Goal: Transaction & Acquisition: Purchase product/service

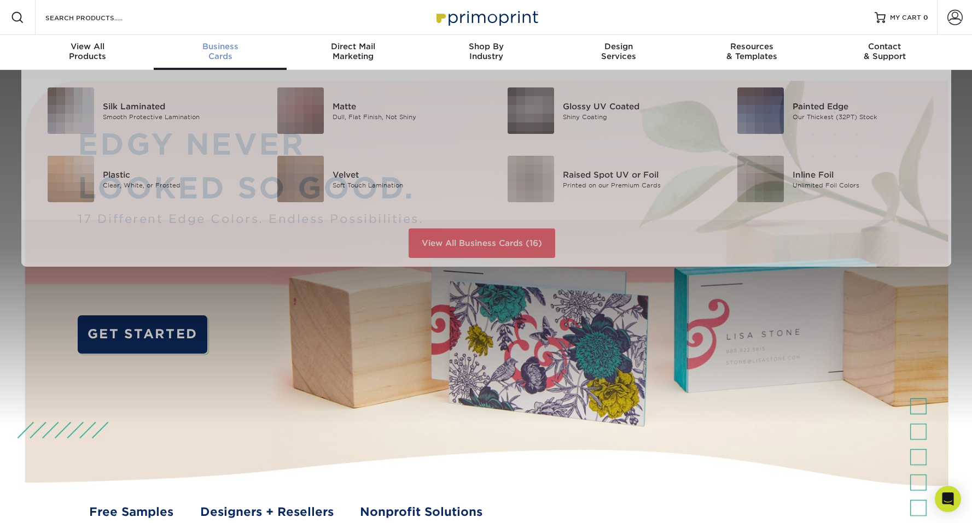
click at [209, 53] on div "Business Cards" at bounding box center [220, 52] width 133 height 20
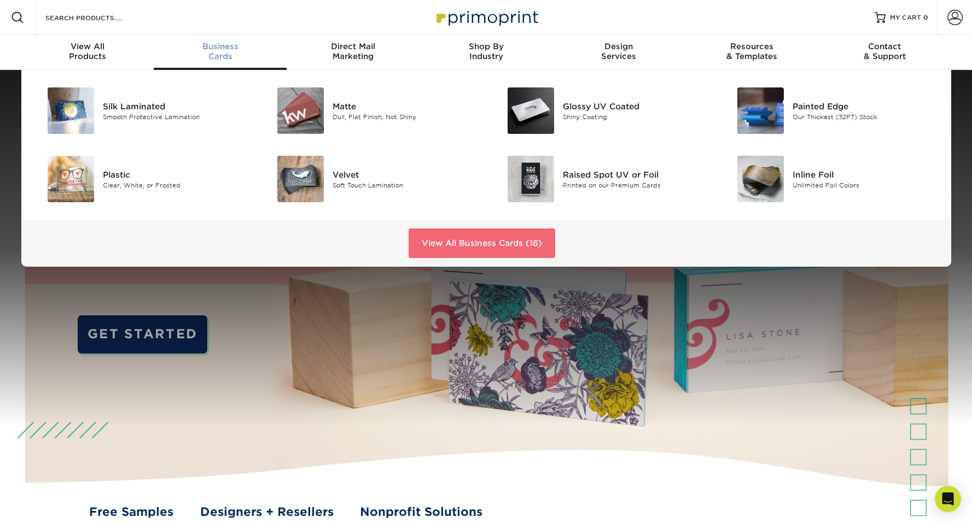
click at [510, 247] on link "View All Business Cards (16)" at bounding box center [482, 244] width 147 height 30
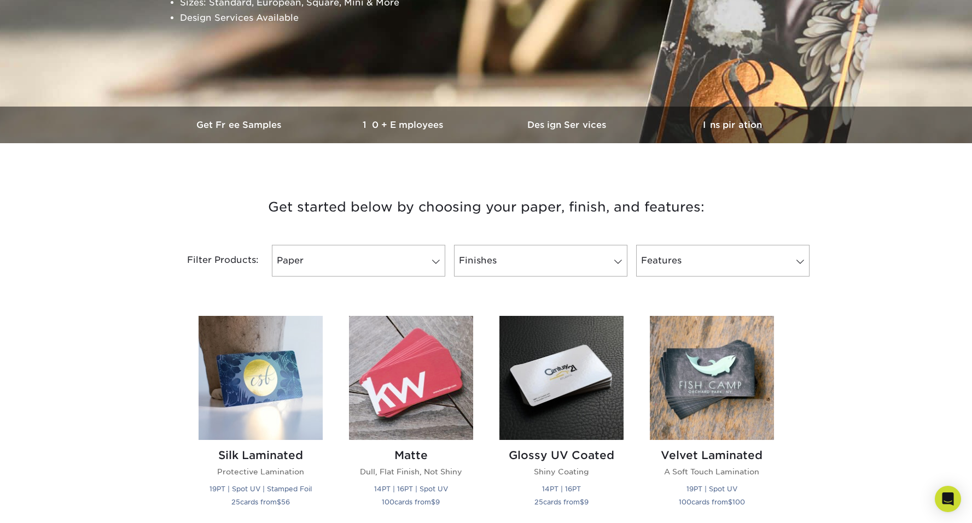
scroll to position [255, 0]
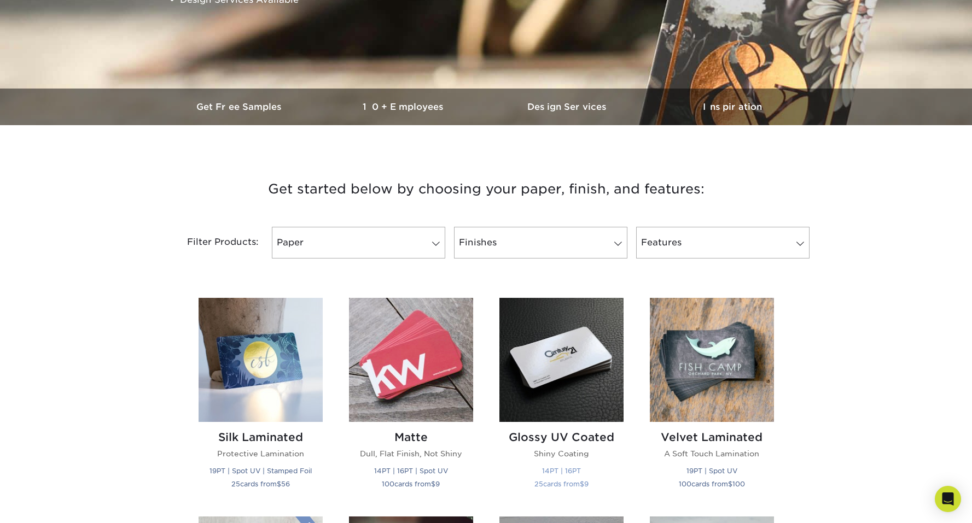
click at [559, 331] on img at bounding box center [561, 360] width 124 height 124
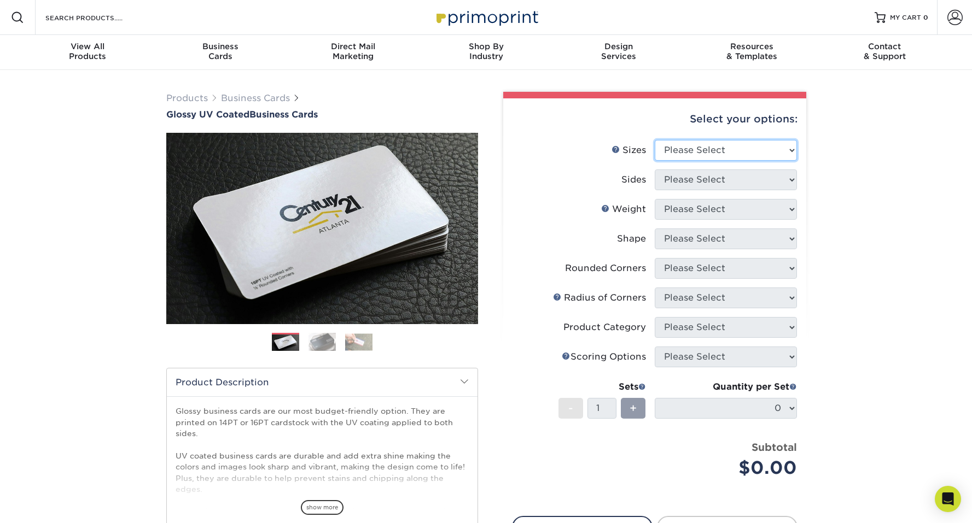
select select "2.00x3.50"
select select "13abbda7-1d64-4f25-8bb2-c179b224825d"
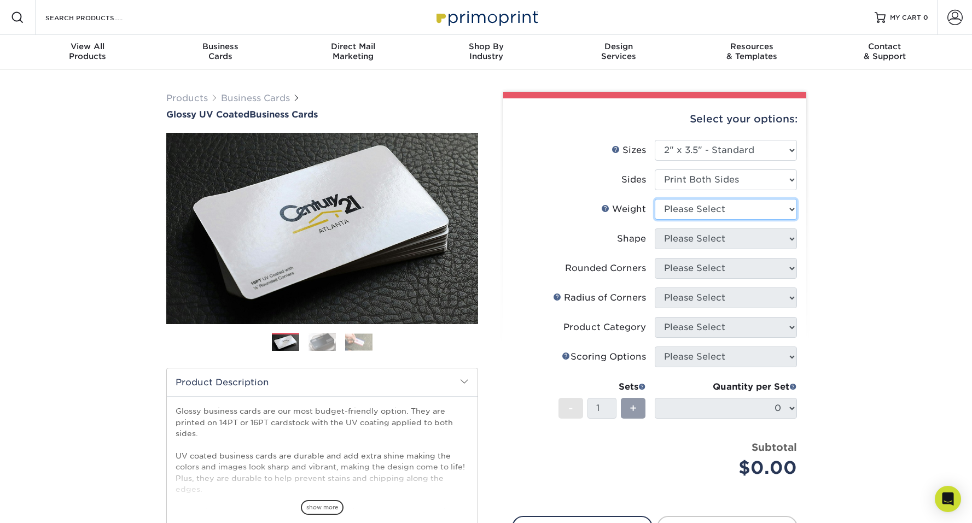
select select "16PT"
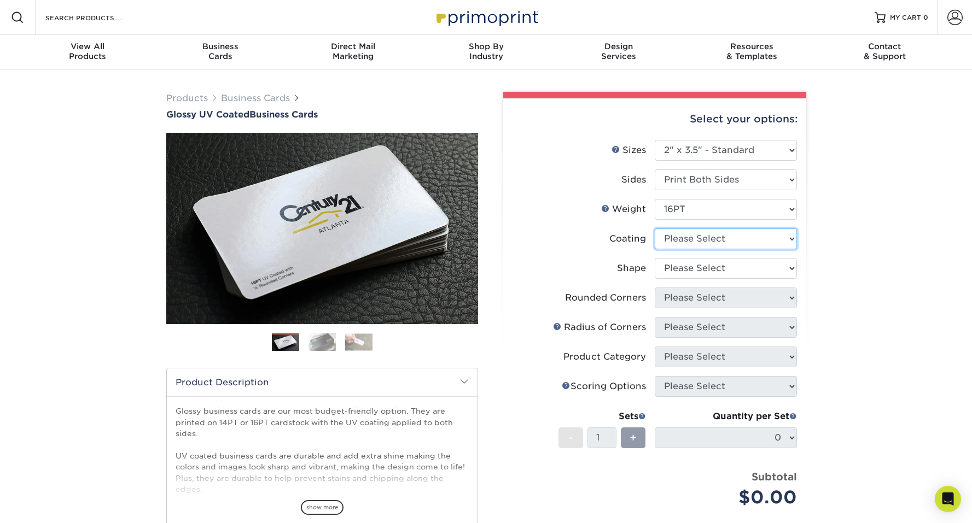
select select "ae367451-b2b8-45df-a344-0f05b6a12993"
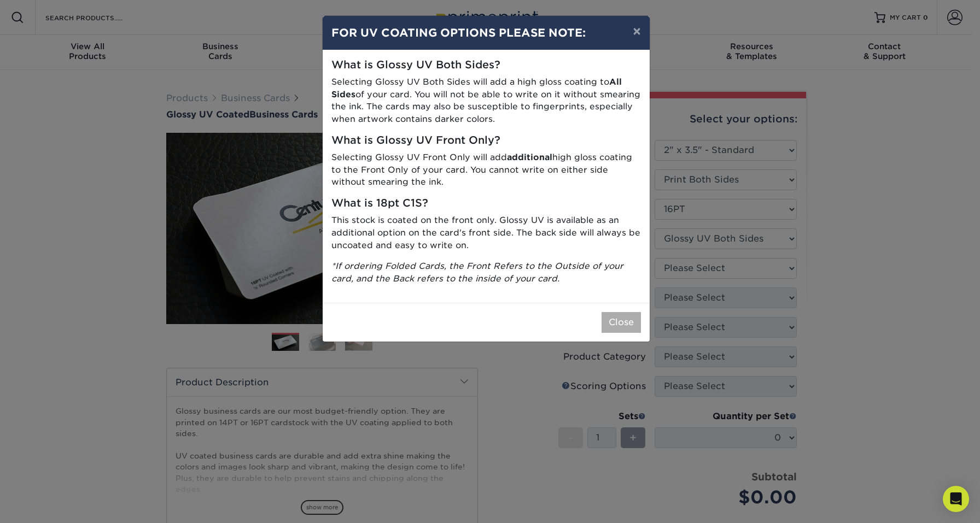
click at [619, 312] on button "Close" at bounding box center [621, 322] width 39 height 21
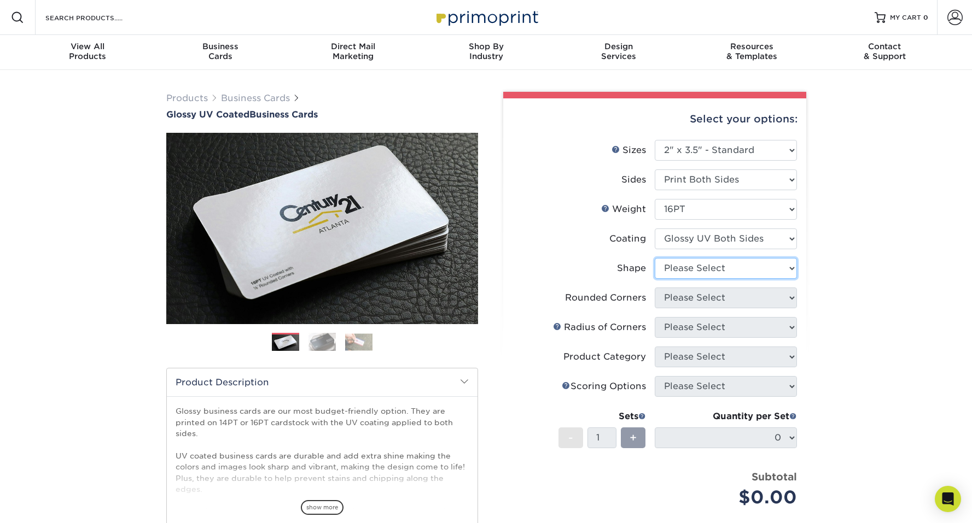
select select "standard"
select select "7672df9e-0e0a-464d-8e1f-920c575e4da3"
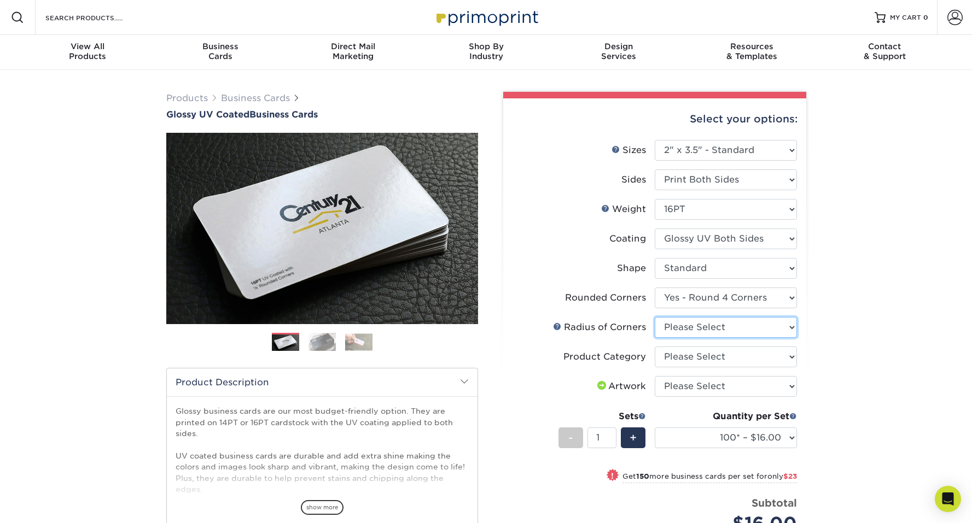
select select "589680c7-ee9a-431b-9d12-d7aeb1386a97"
click at [714, 345] on li "Radius of Corners Please Select Rounded 1/8" Rounded 1/4"" at bounding box center [654, 332] width 284 height 30
select select "3b5148f1-0588-4f88-a218-97bcfdce65c1"
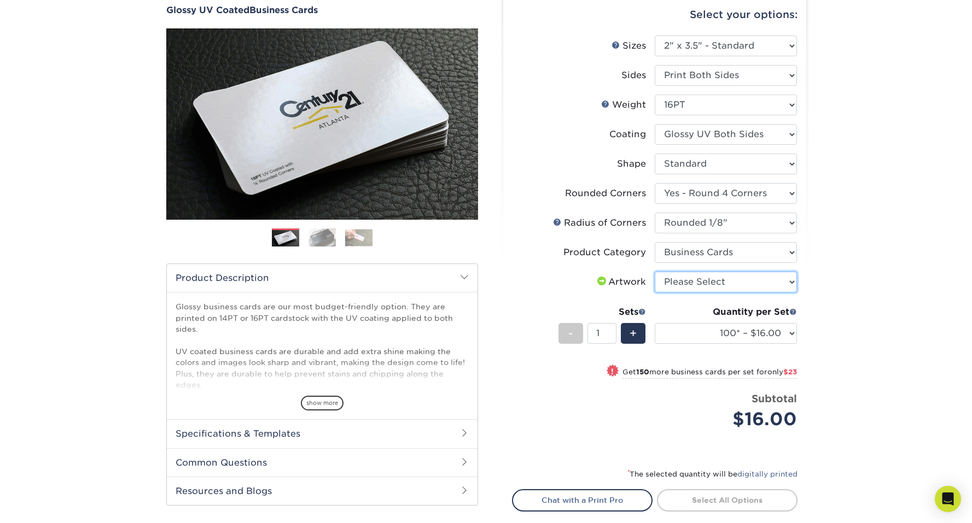
select select "upload"
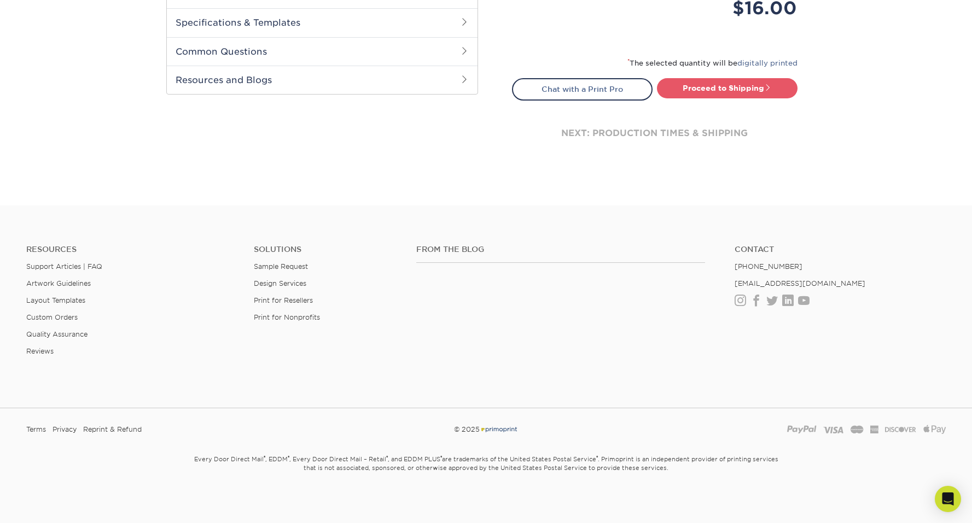
scroll to position [294, 0]
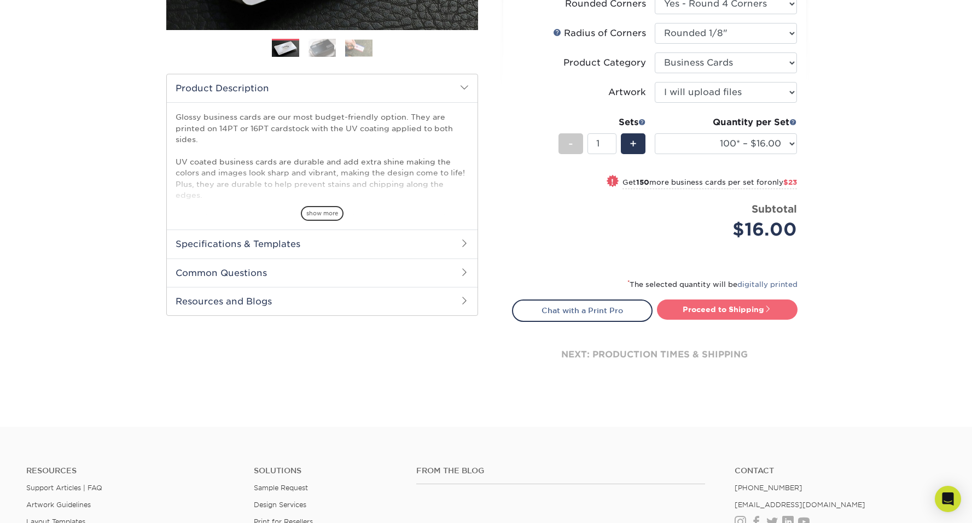
click at [730, 310] on link "Proceed to Shipping" at bounding box center [727, 310] width 141 height 20
type input "Set 1"
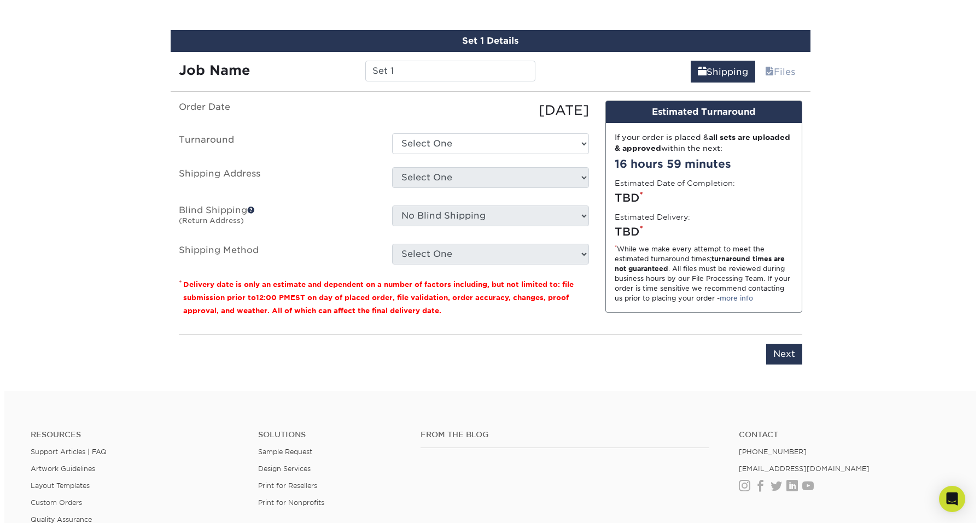
scroll to position [623, 0]
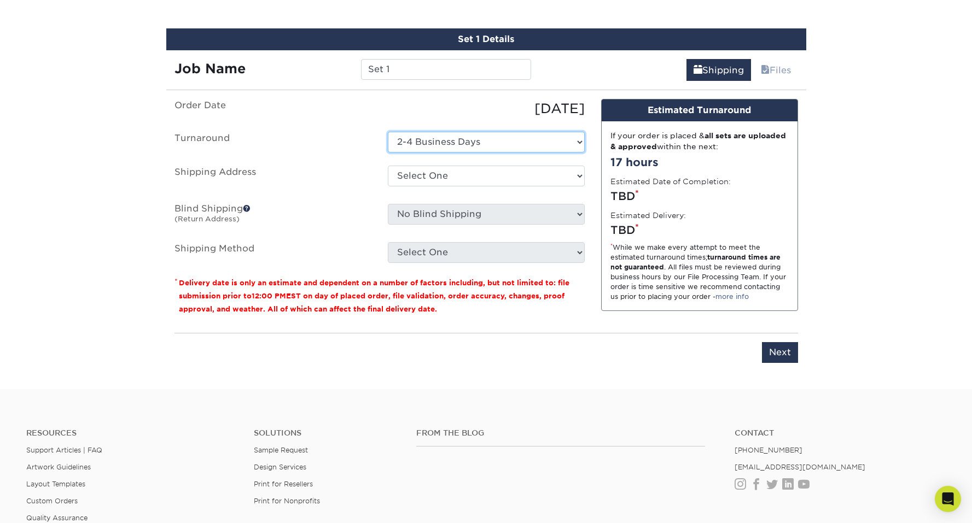
select select "70b19f60-05b5-48b7-8ab7-adaacce6fb9c"
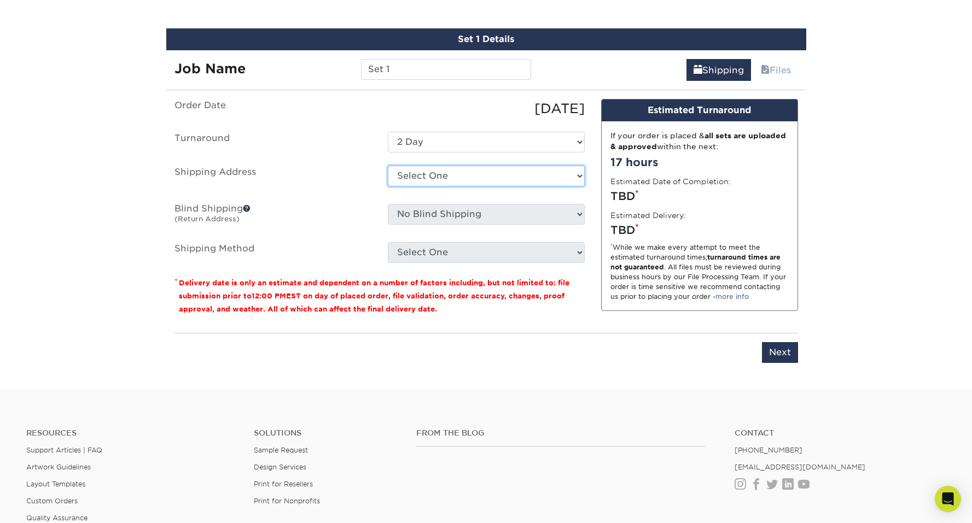
select select "newaddress"
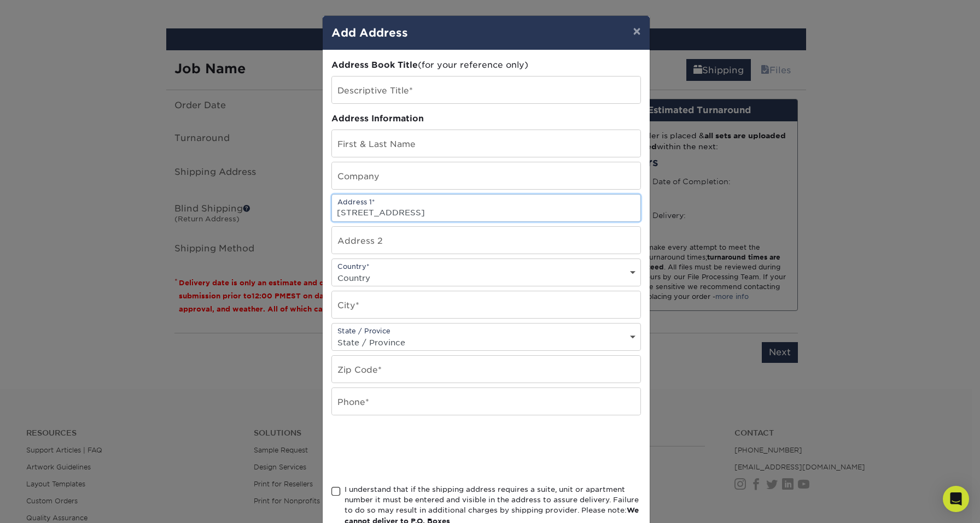
type input "3562 Sacramento Street"
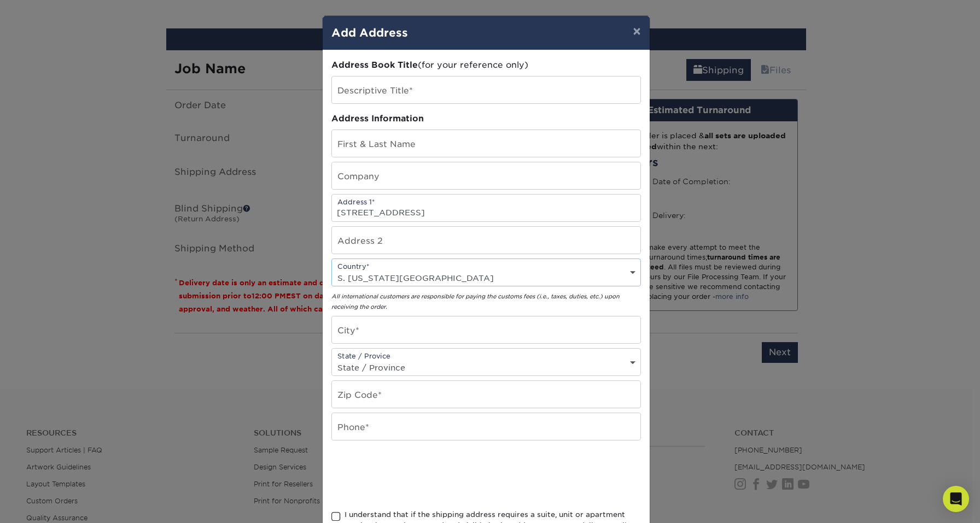
select select "US"
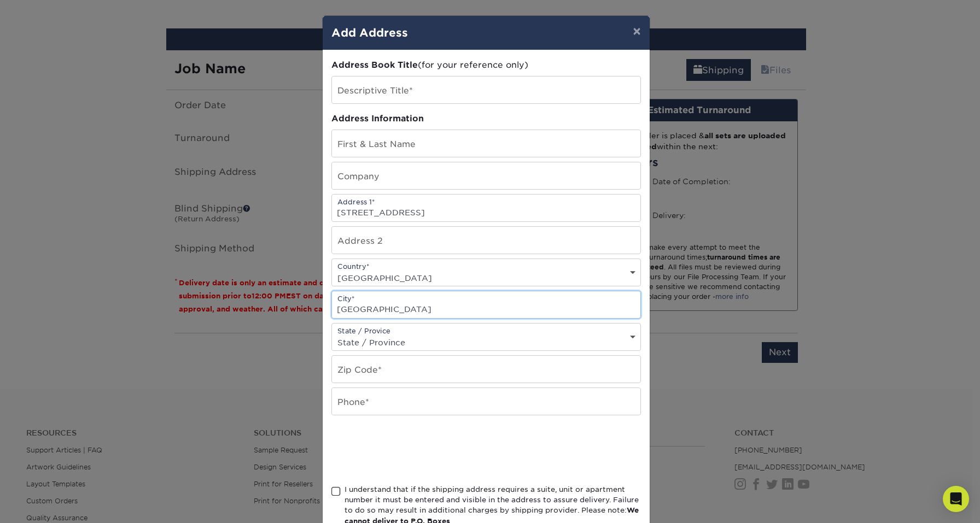
type input "San Francisco"
select select "CA"
type input "94118"
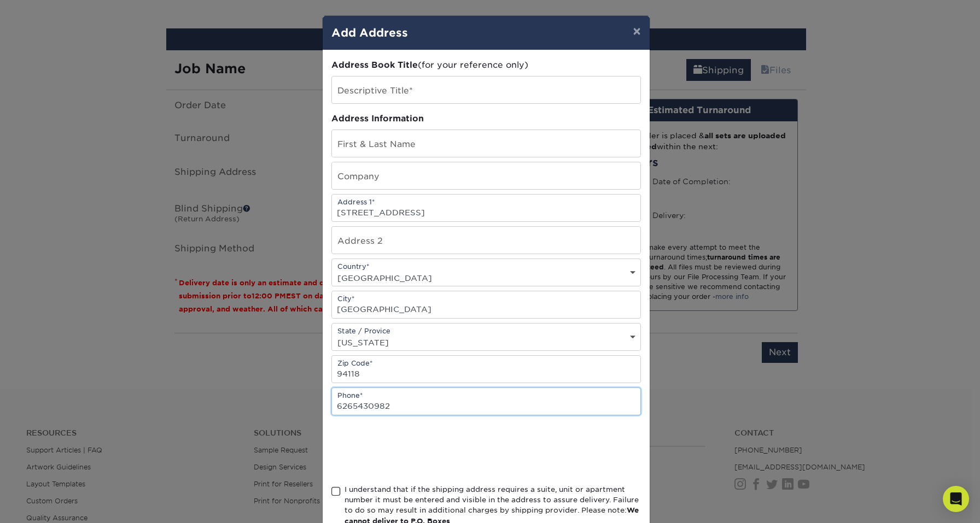
type input "6265430982"
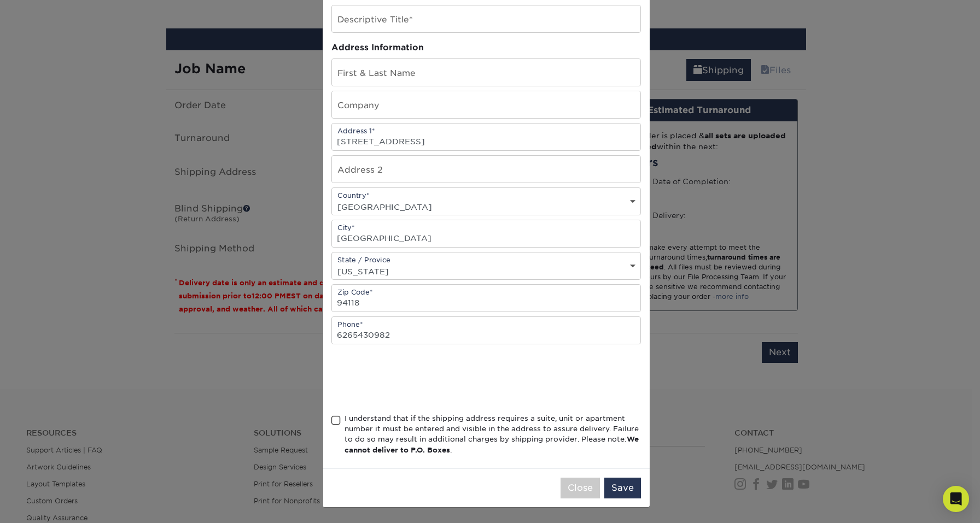
scroll to position [74, 0]
click at [331, 423] on span at bounding box center [335, 421] width 9 height 10
click at [0, 0] on input "I understand that if the shipping address requires a suite, unit or apartment n…" at bounding box center [0, 0] width 0 height 0
click at [624, 487] on button "Save" at bounding box center [622, 488] width 37 height 21
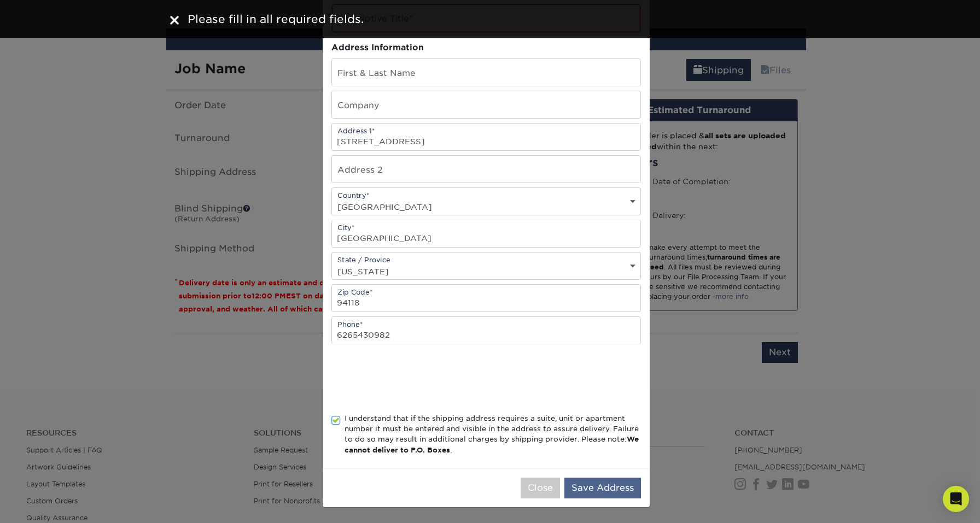
click at [624, 487] on button "Save Address" at bounding box center [602, 488] width 77 height 21
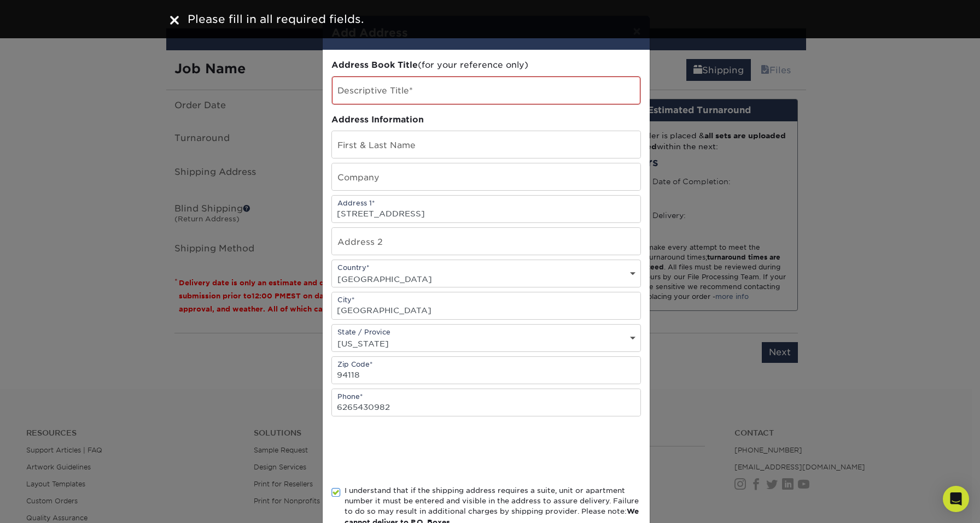
scroll to position [0, 0]
click at [428, 87] on input "text" at bounding box center [486, 91] width 308 height 28
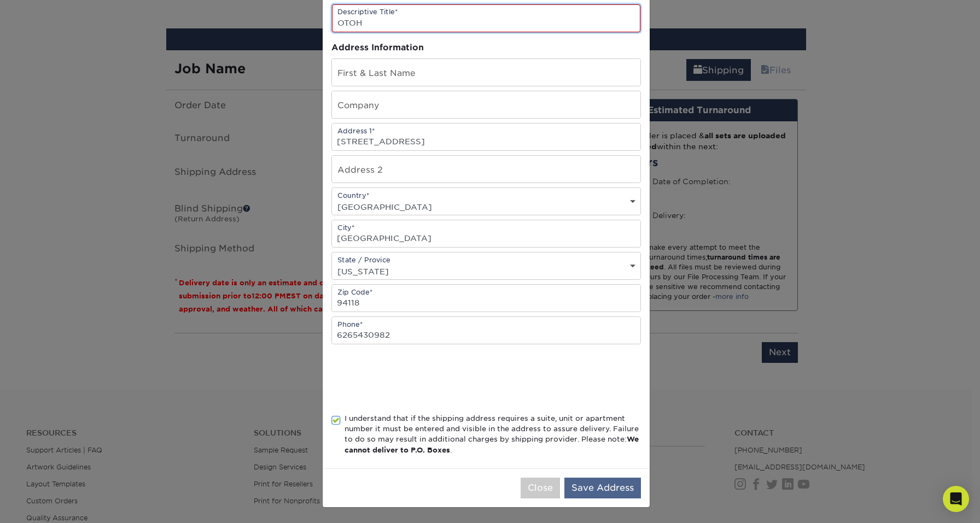
scroll to position [75, 0]
type input "OTOH"
click at [589, 490] on button "Save Address" at bounding box center [602, 488] width 77 height 21
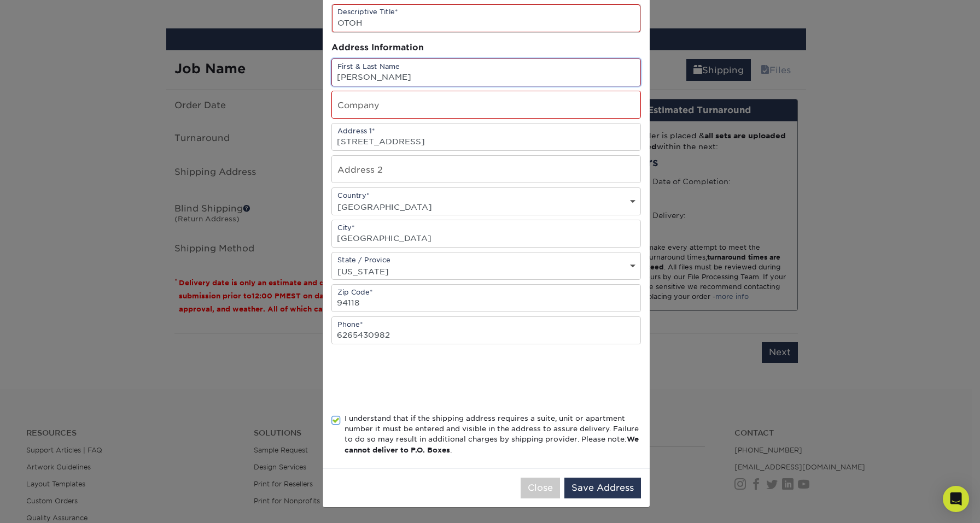
type input "Victoria HUang"
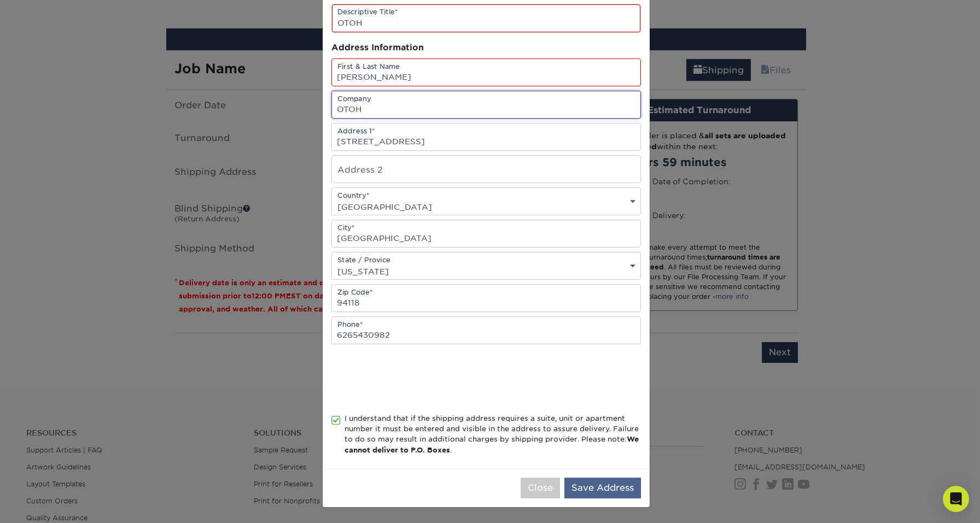
type input "OTOH"
click at [590, 484] on button "Save Address" at bounding box center [602, 488] width 77 height 21
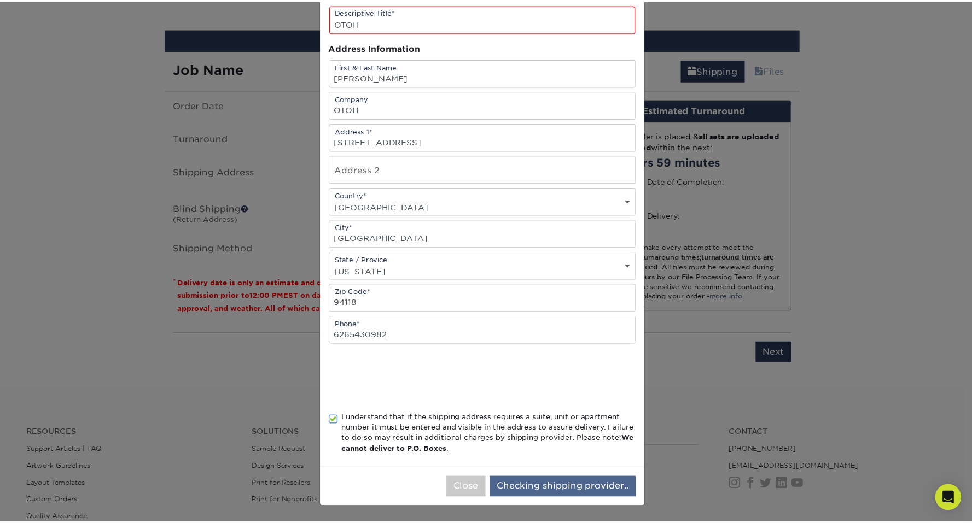
scroll to position [0, 0]
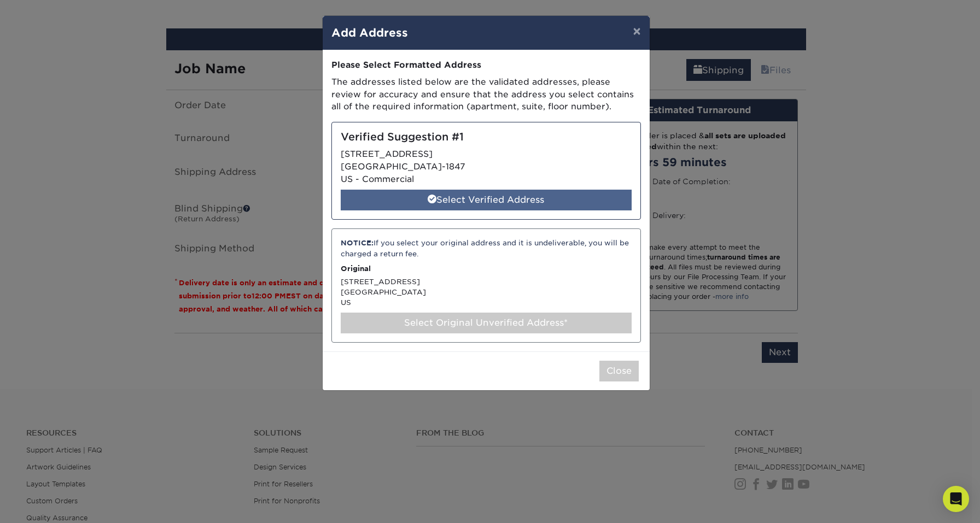
click at [522, 197] on div "Select Verified Address" at bounding box center [486, 200] width 291 height 21
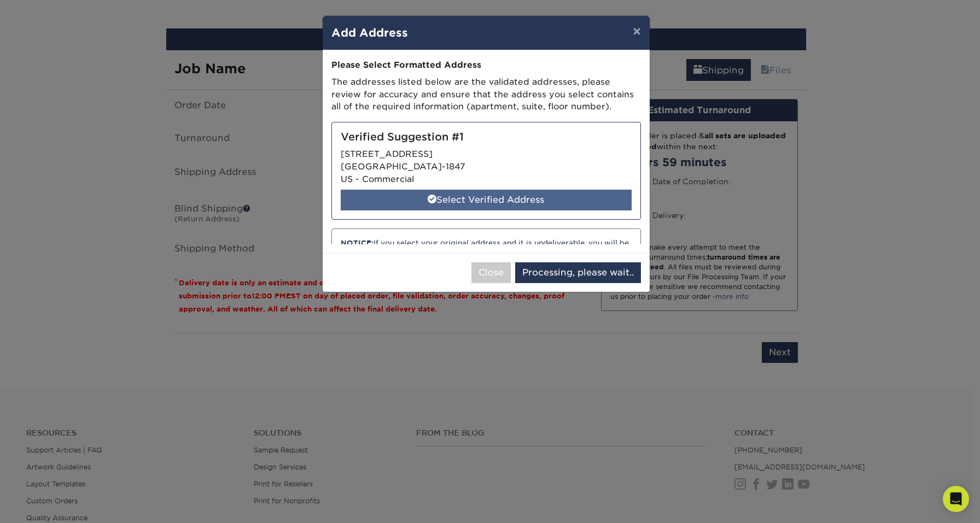
select select "286780"
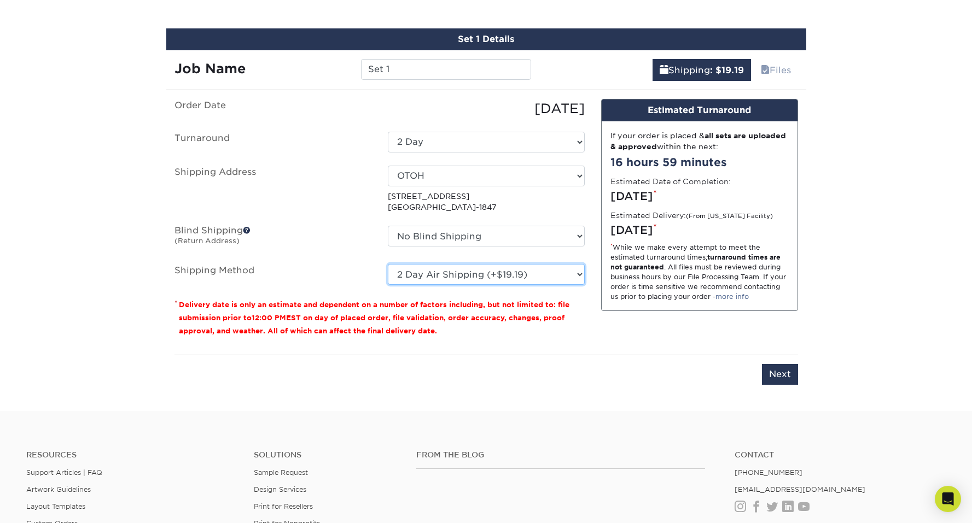
select select "03"
click at [781, 371] on input "Next" at bounding box center [780, 374] width 36 height 21
